Goal: Information Seeking & Learning: Learn about a topic

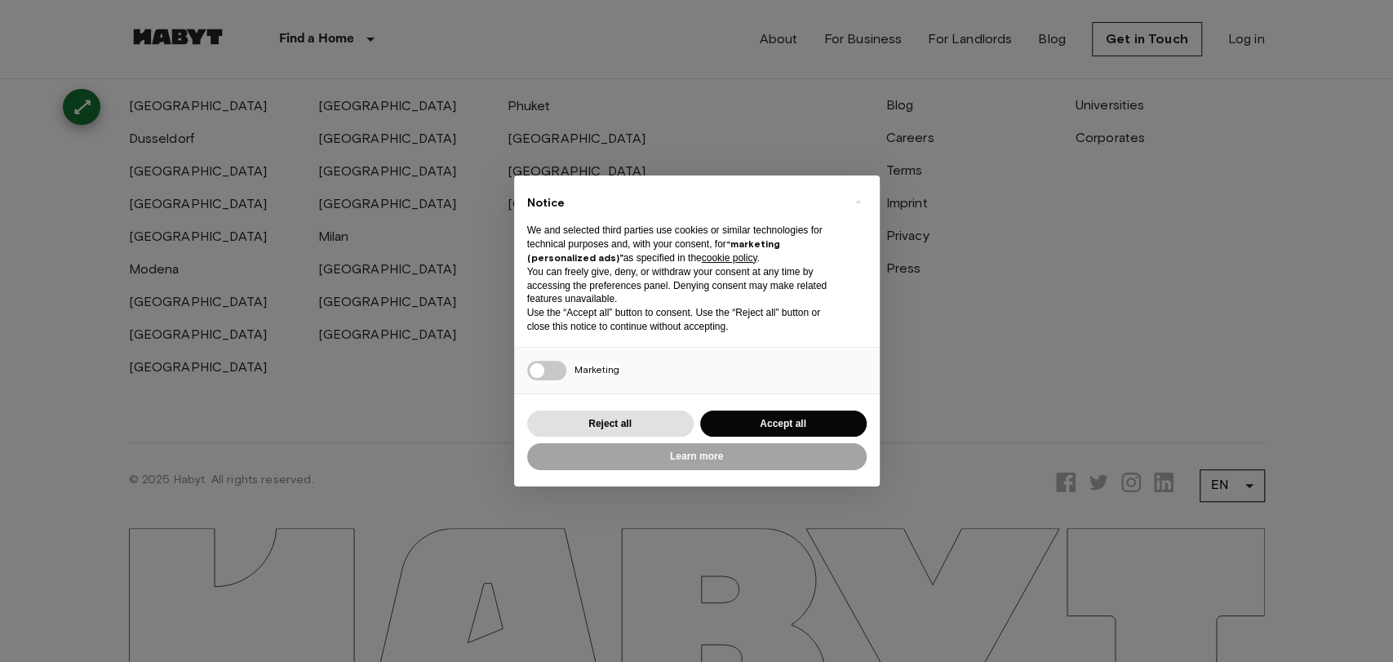
scroll to position [4348, 0]
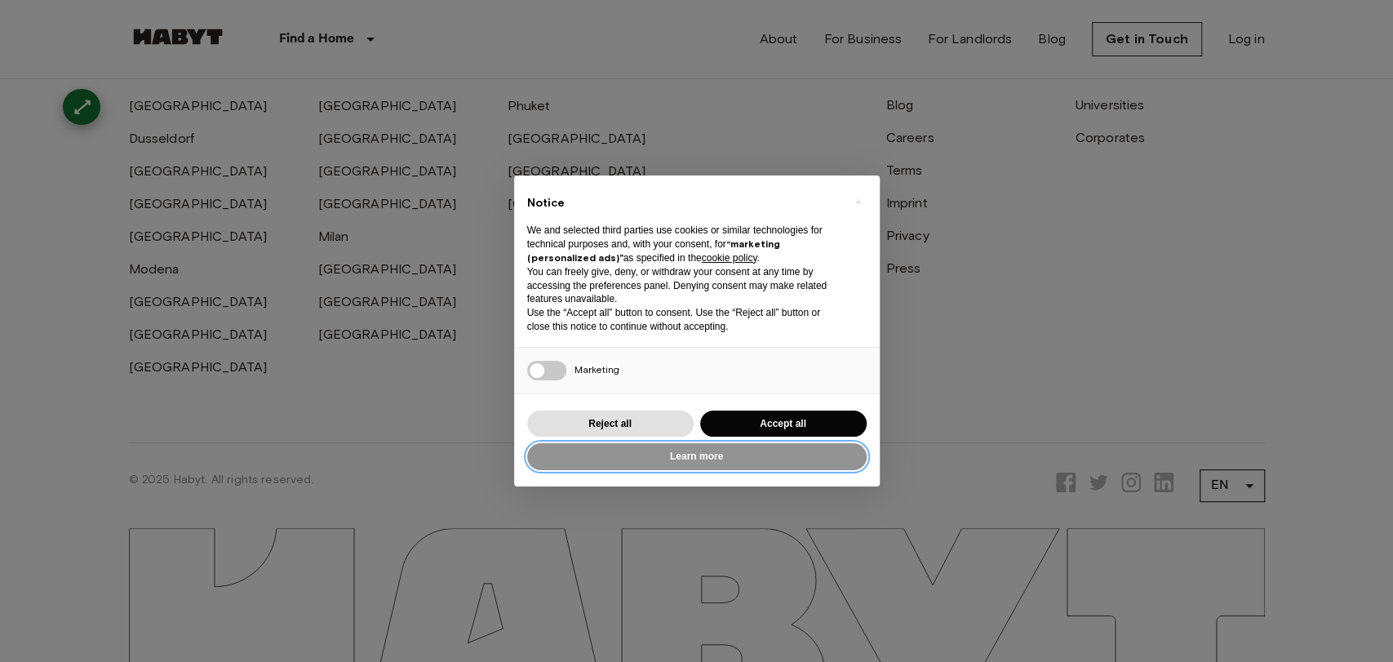
click at [702, 459] on button "Learn more" at bounding box center [696, 456] width 339 height 27
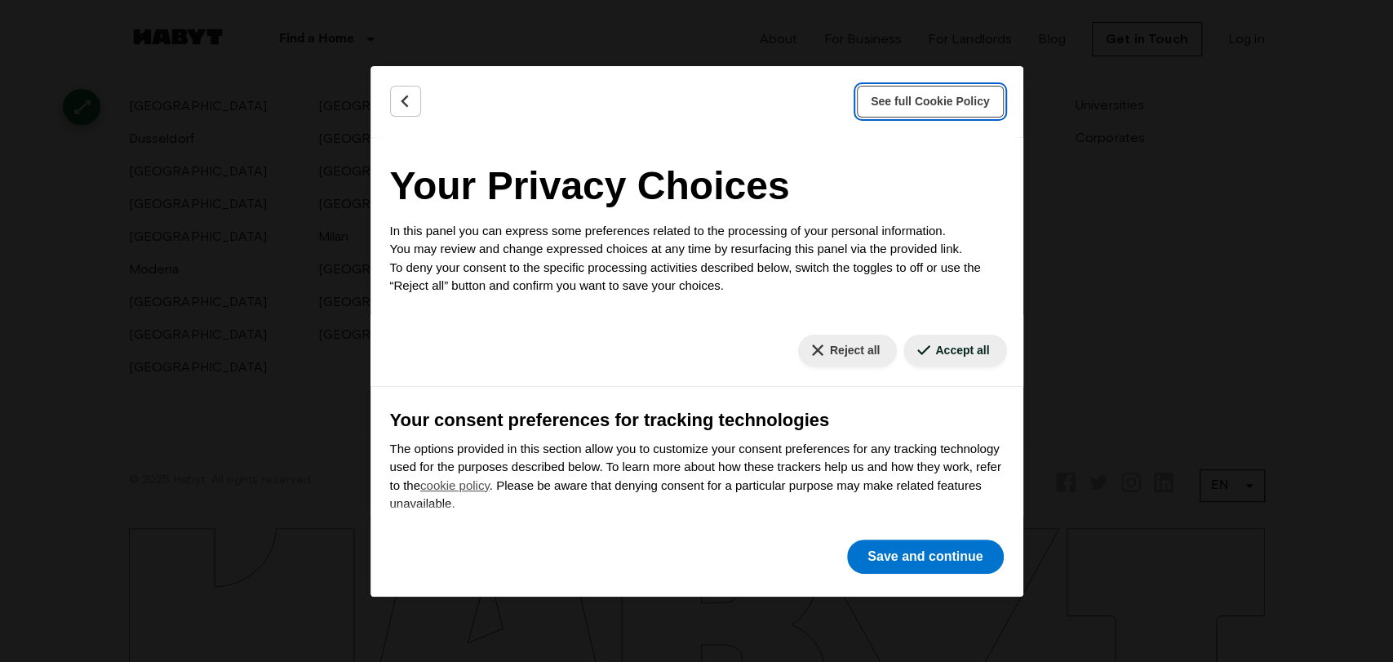
click at [925, 97] on span "See full Cookie Policy" at bounding box center [930, 101] width 119 height 17
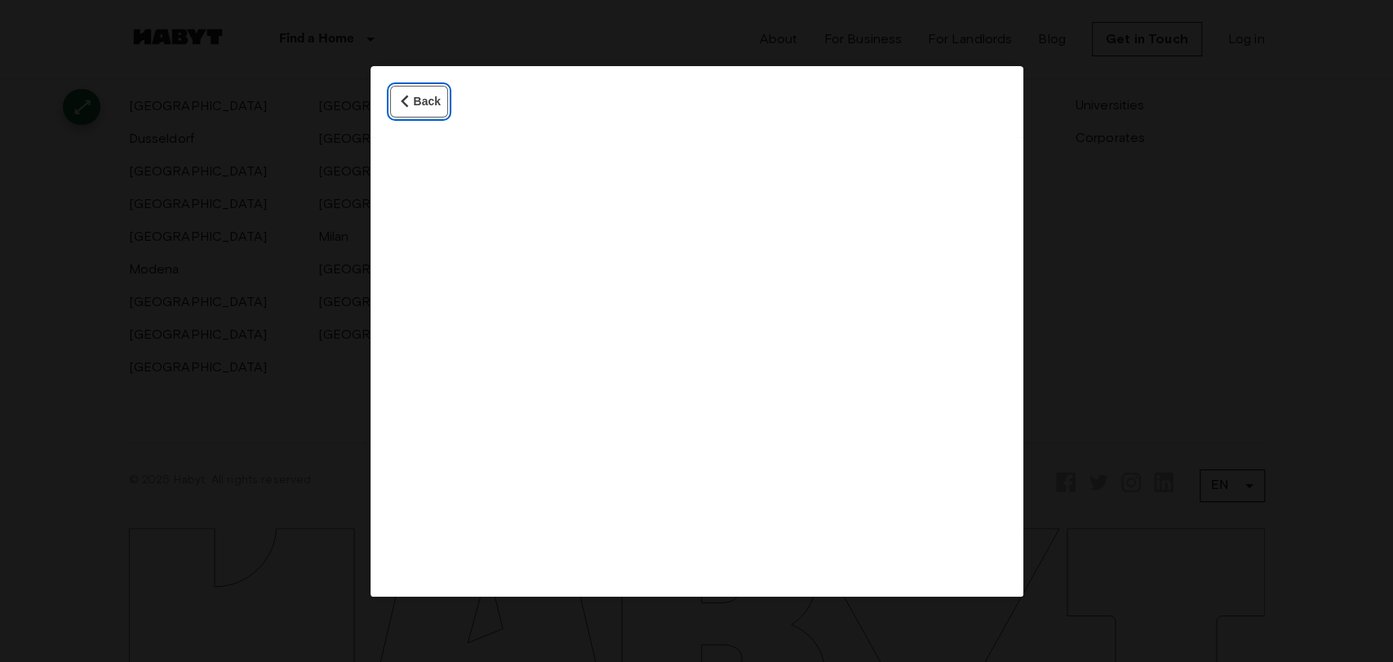
click at [400, 104] on icon "Back" at bounding box center [405, 101] width 16 height 16
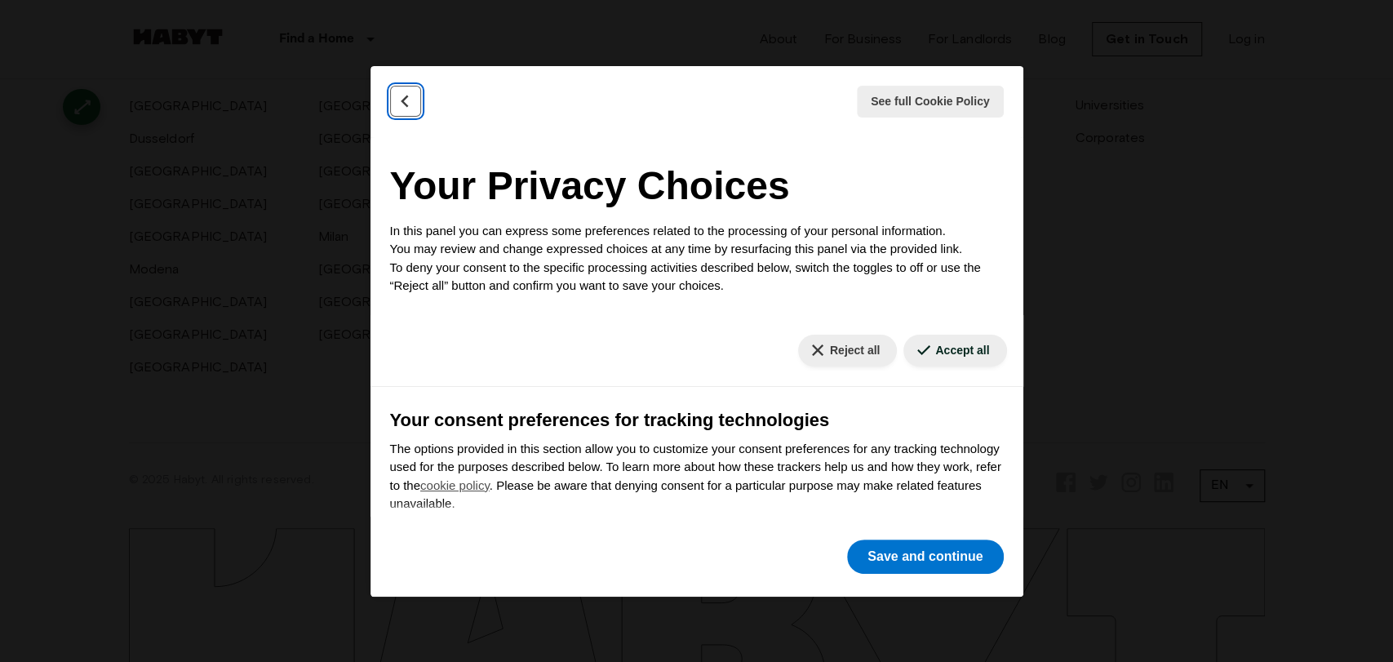
click at [416, 113] on button "Back" at bounding box center [405, 101] width 31 height 31
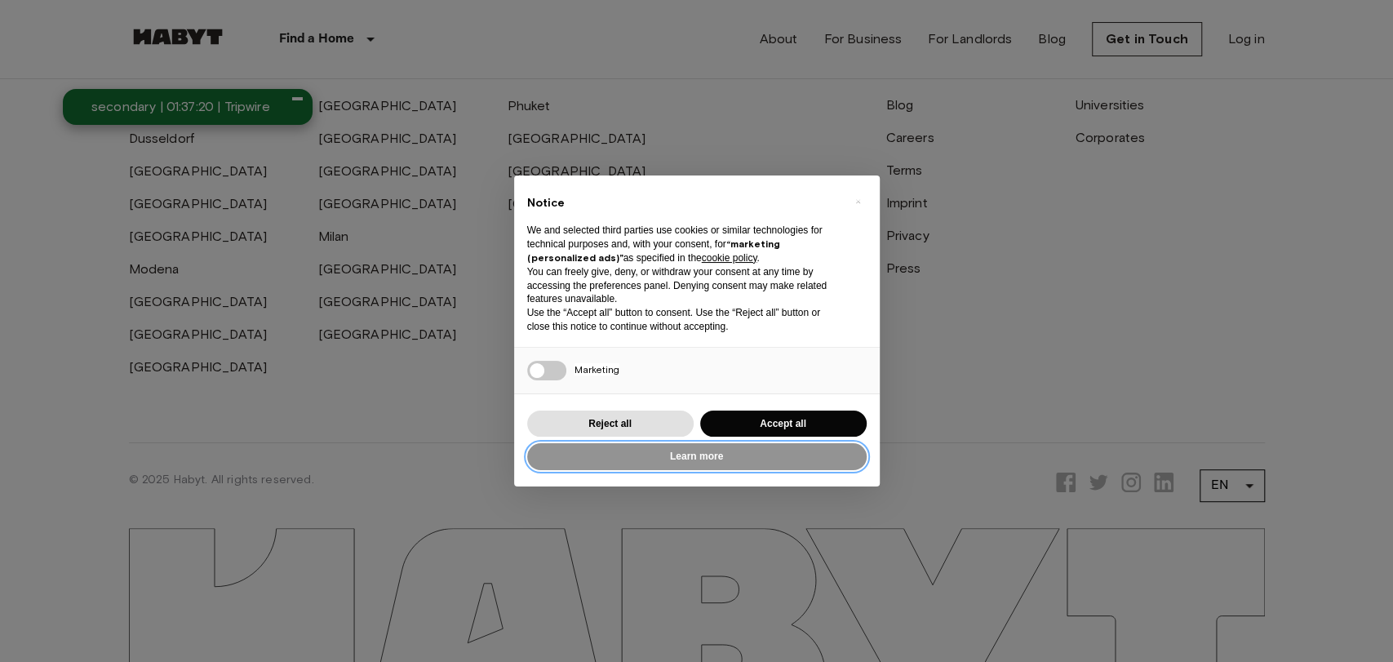
click at [689, 456] on button "Learn more" at bounding box center [696, 456] width 339 height 27
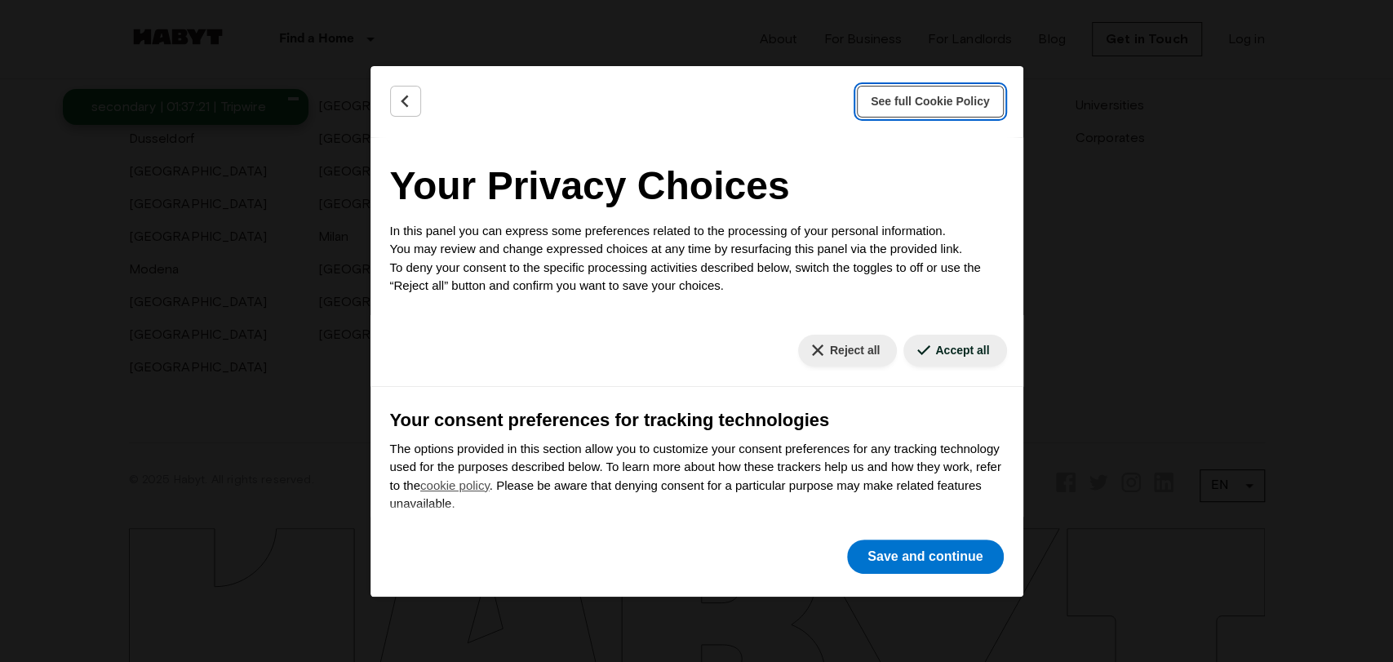
click at [911, 110] on button "See full Cookie Policy" at bounding box center [930, 102] width 147 height 32
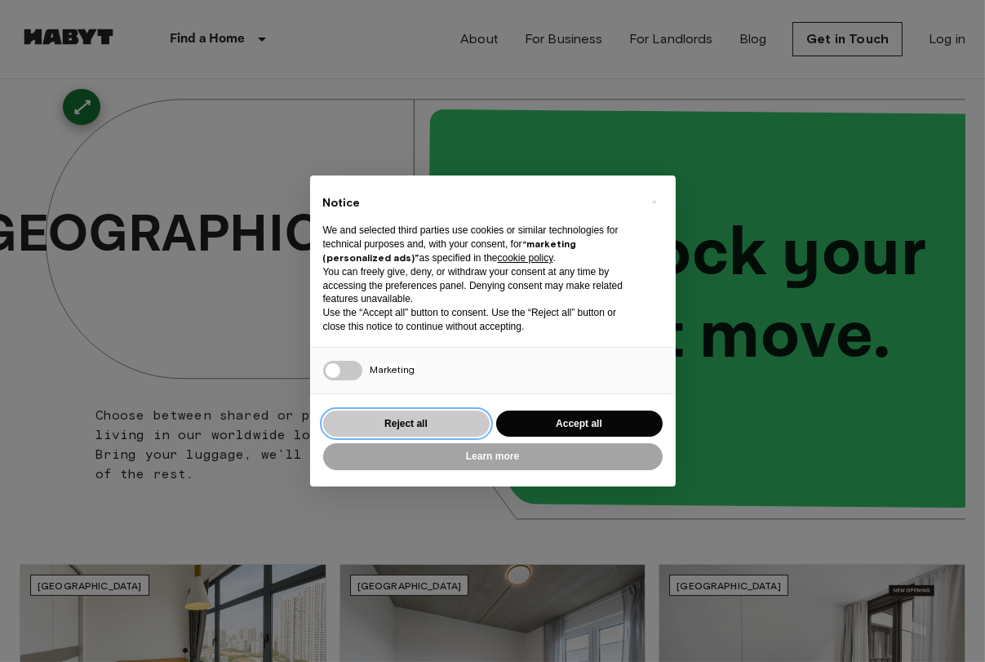
click at [410, 418] on button "Reject all" at bounding box center [406, 423] width 166 height 27
